Goal: Information Seeking & Learning: Find specific fact

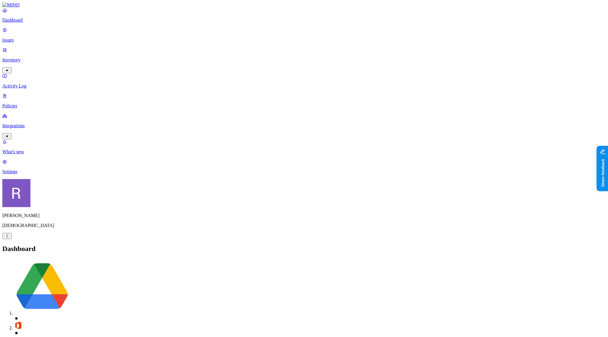
click at [25, 175] on p "Settings" at bounding box center [304, 171] width 604 height 5
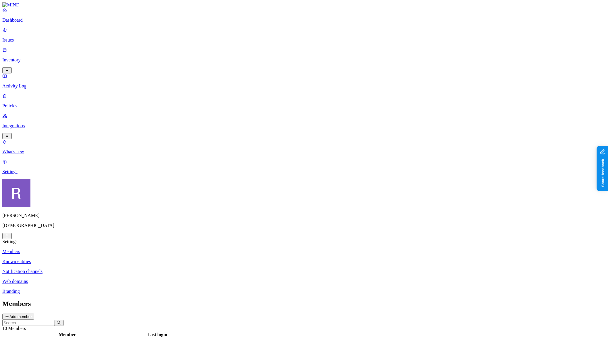
click at [28, 39] on link "Issues" at bounding box center [304, 35] width 604 height 15
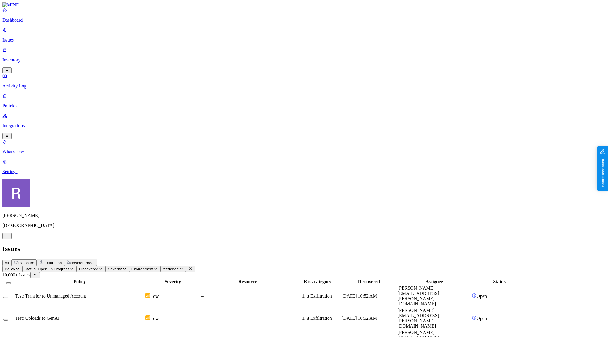
scroll to position [86, 0]
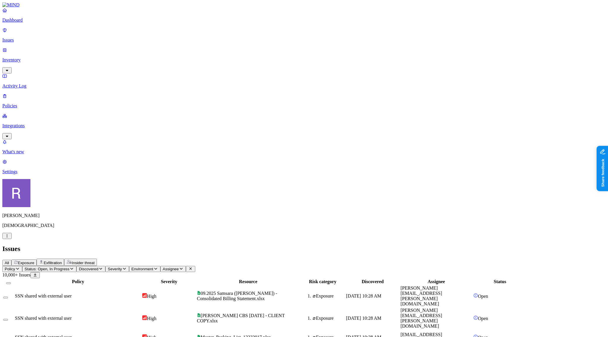
scroll to position [0, 0]
click at [20, 267] on icon "button" at bounding box center [17, 269] width 5 height 4
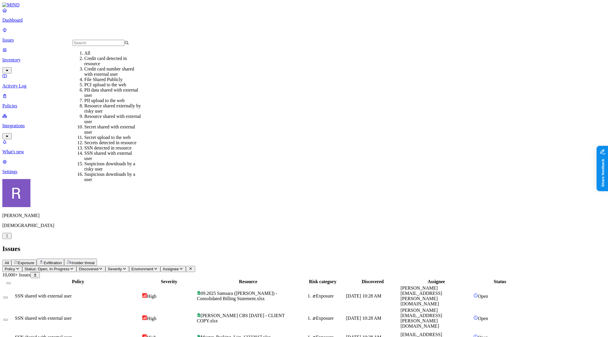
click at [101, 82] on div "File Shared Publicly" at bounding box center [112, 79] width 57 height 5
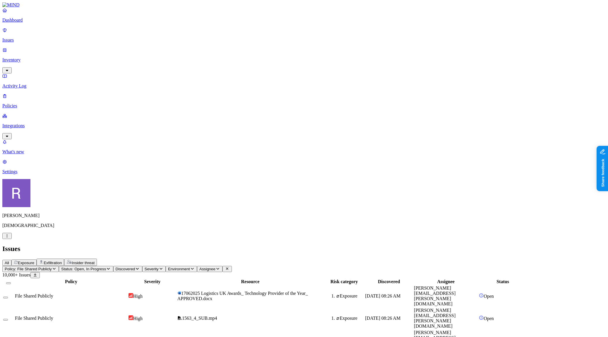
drag, startPoint x: 548, startPoint y: 71, endPoint x: 578, endPoint y: 71, distance: 29.6
copy div "Peliculas de culto"
